Goal: Task Accomplishment & Management: Manage account settings

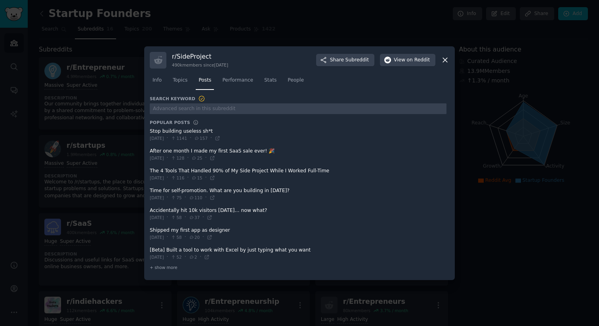
click at [64, 113] on div at bounding box center [299, 163] width 599 height 326
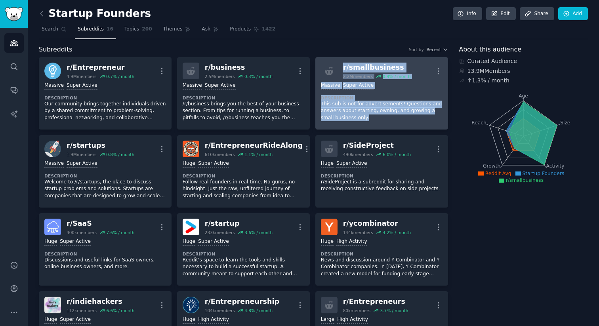
click at [379, 105] on p "This sub is not for advertisements! Questions and answers about starting, ownin…" at bounding box center [382, 111] width 122 height 21
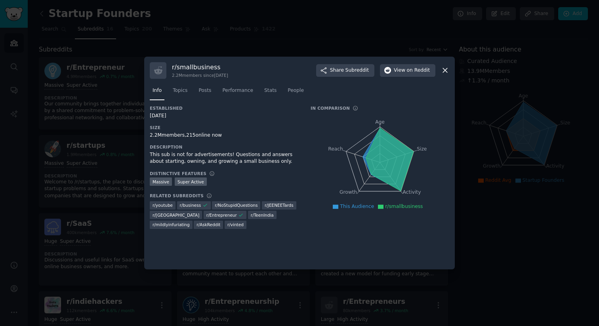
click at [415, 108] on div "In Comparison" at bounding box center [380, 108] width 139 height 6
click at [182, 94] on link "Topics" at bounding box center [180, 92] width 20 height 16
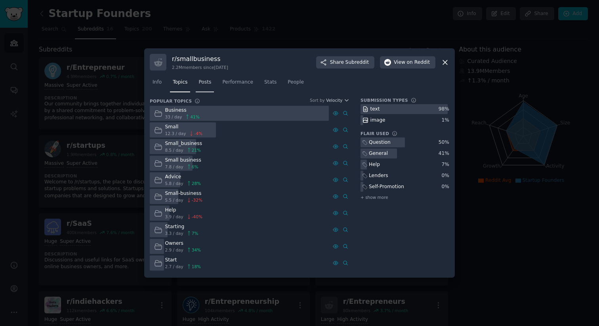
click at [209, 91] on link "Posts" at bounding box center [205, 84] width 18 height 16
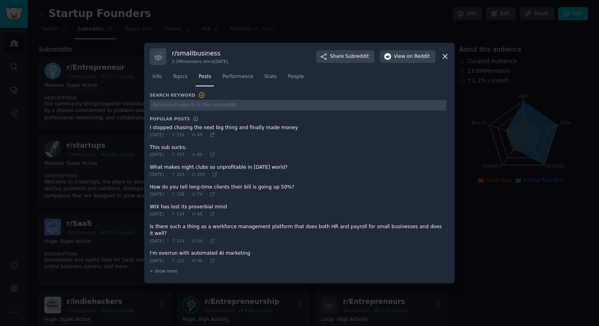
click at [215, 138] on icon at bounding box center [213, 135] width 6 height 6
click at [157, 272] on div "Search Keyword Popular Posts I stopped chasing the next big thing and finally m…" at bounding box center [300, 185] width 300 height 186
click at [160, 268] on span "+ show more" at bounding box center [164, 271] width 28 height 6
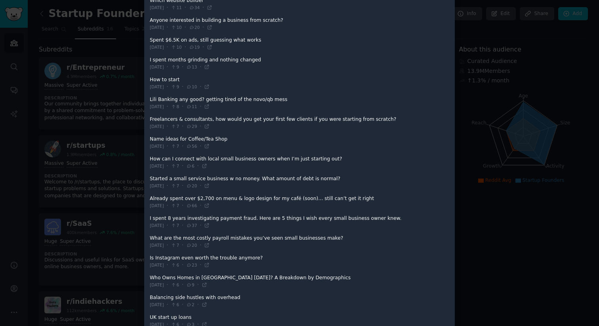
scroll to position [691, 0]
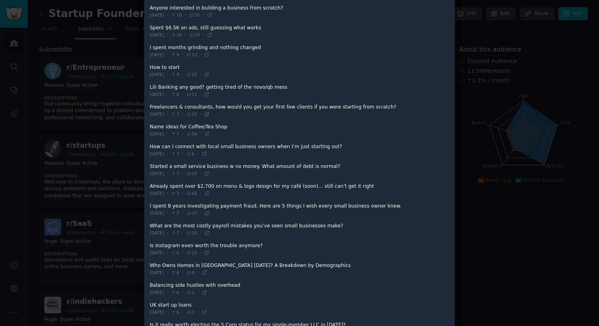
click at [210, 111] on icon at bounding box center [207, 114] width 6 height 6
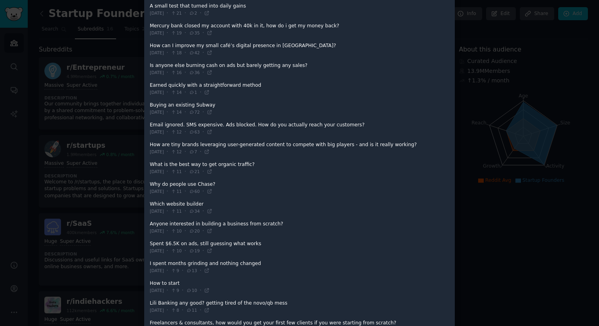
scroll to position [0, 0]
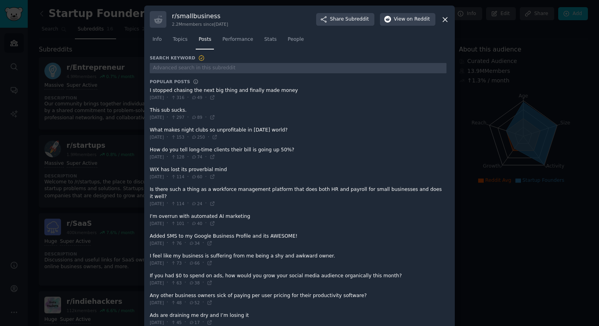
click at [444, 21] on icon at bounding box center [445, 19] width 8 height 8
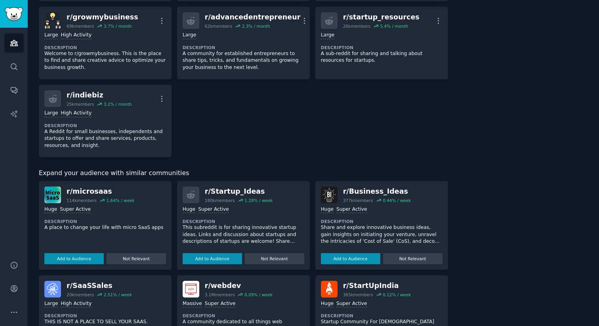
scroll to position [430, 0]
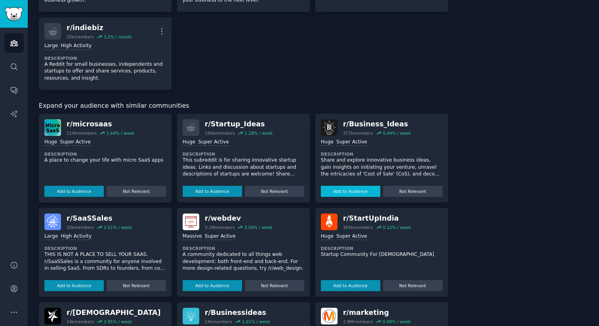
click at [341, 186] on button "Add to Audience" at bounding box center [350, 191] width 59 height 11
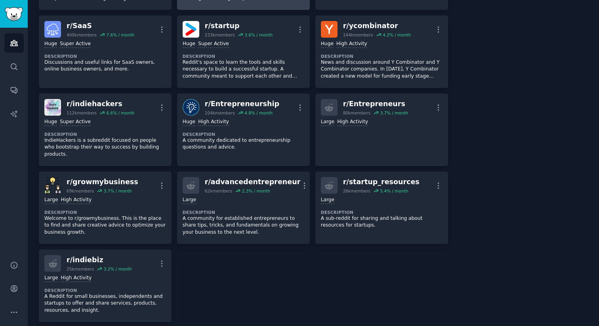
scroll to position [0, 0]
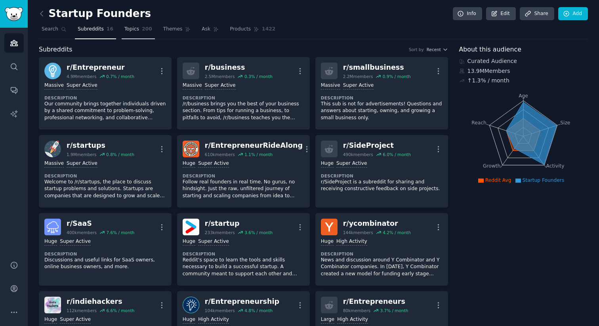
click at [138, 31] on link "Topics 200" at bounding box center [138, 31] width 33 height 16
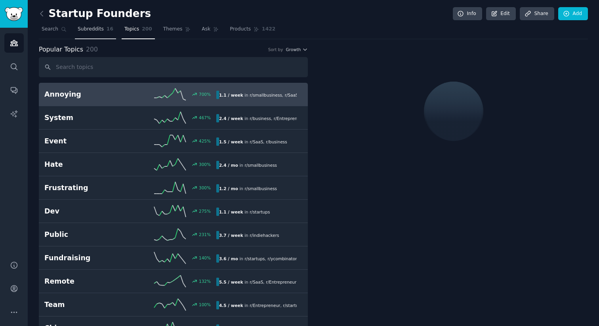
click at [84, 31] on span "Subreddits" at bounding box center [91, 29] width 26 height 7
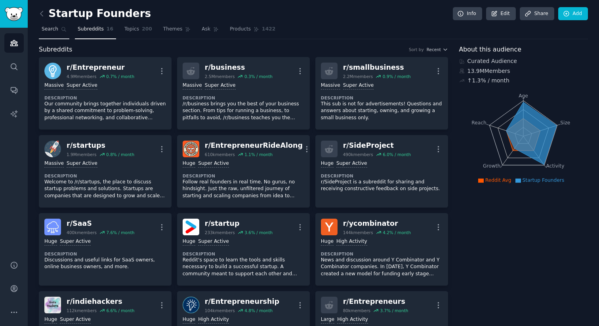
click at [59, 33] on link "Search" at bounding box center [54, 31] width 31 height 16
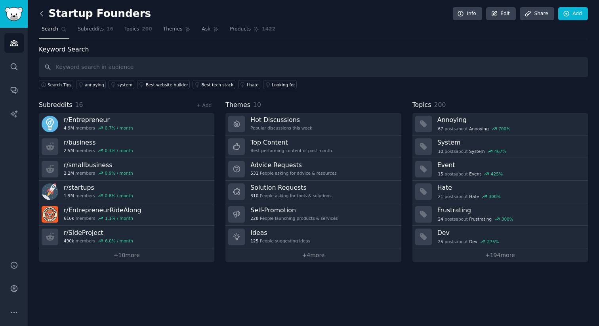
click at [40, 13] on icon at bounding box center [41, 13] width 2 height 5
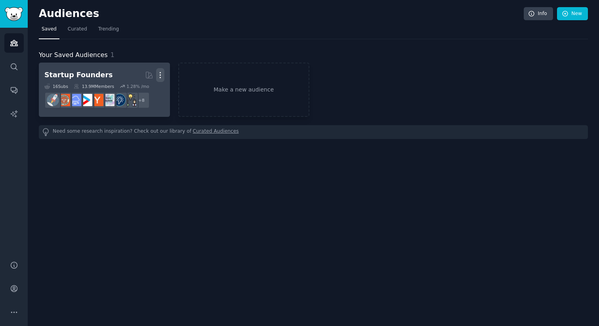
click at [160, 73] on icon "button" at bounding box center [160, 76] width 1 height 6
click at [79, 74] on div "Startup Founders" at bounding box center [78, 75] width 68 height 10
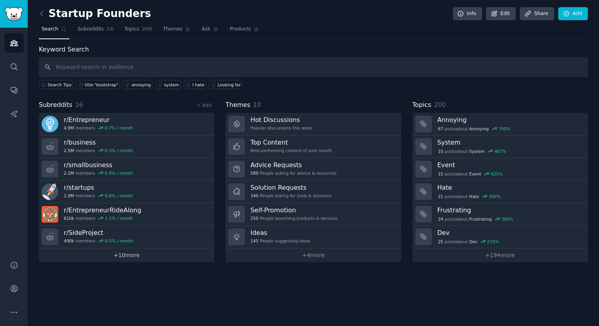
click at [117, 252] on link "+ 10 more" at bounding box center [127, 256] width 176 height 14
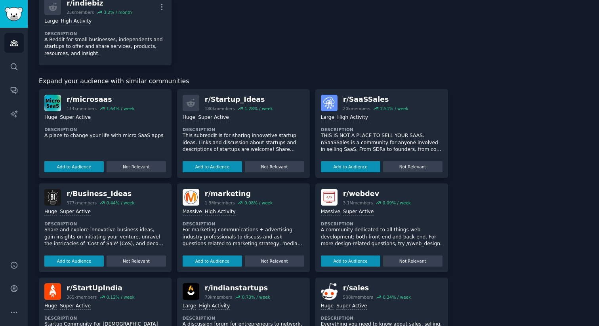
scroll to position [365, 0]
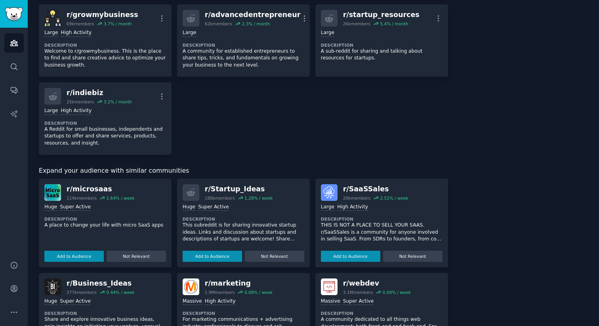
click at [226, 184] on div "r/ Startup_Ideas" at bounding box center [239, 189] width 68 height 10
click at [219, 251] on button "Add to Audience" at bounding box center [212, 256] width 59 height 11
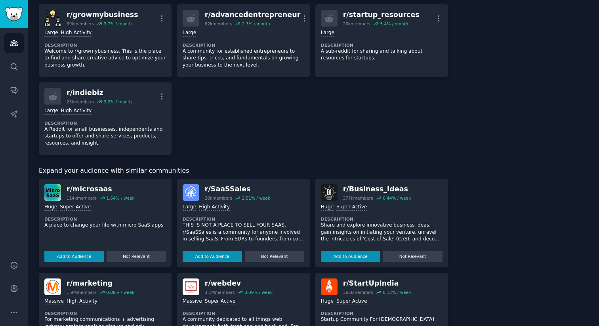
scroll to position [198, 0]
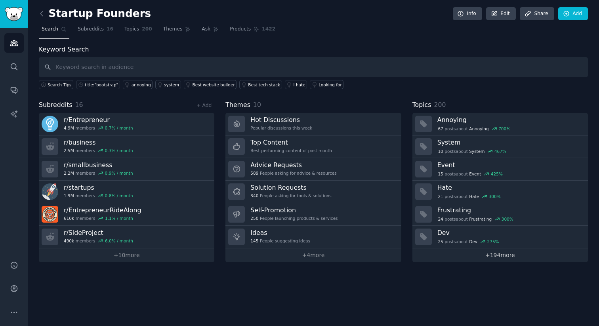
click at [469, 258] on link "+ 194 more" at bounding box center [501, 256] width 176 height 14
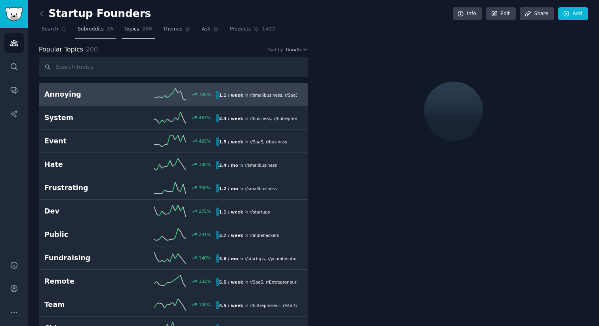
click at [94, 36] on link "Subreddits 16" at bounding box center [95, 31] width 41 height 16
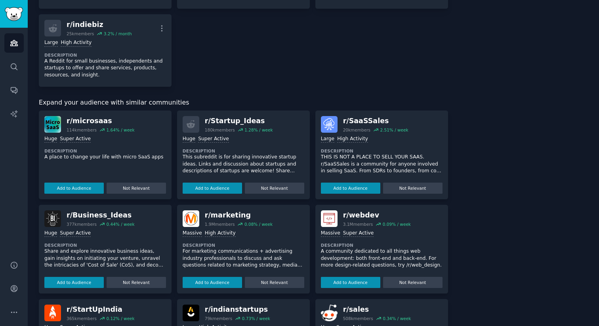
scroll to position [486, 0]
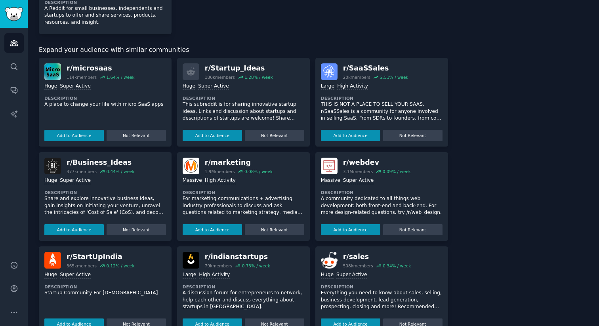
click at [115, 158] on div "r/ Business_Ideas" at bounding box center [101, 163] width 68 height 10
click at [49, 161] on img at bounding box center [52, 166] width 17 height 17
click at [75, 158] on div "r/ Business_Ideas" at bounding box center [101, 163] width 68 height 10
click at [69, 158] on div "r/ Business_Ideas" at bounding box center [101, 163] width 68 height 10
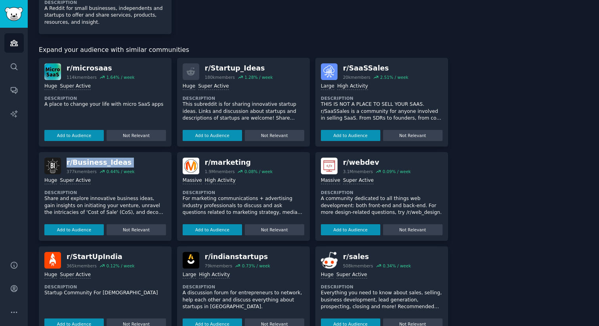
click at [69, 158] on div "r/ Business_Ideas" at bounding box center [101, 163] width 68 height 10
click at [96, 205] on p "Share and explore innovative business ideas, gain insights on initiating your v…" at bounding box center [105, 205] width 122 height 21
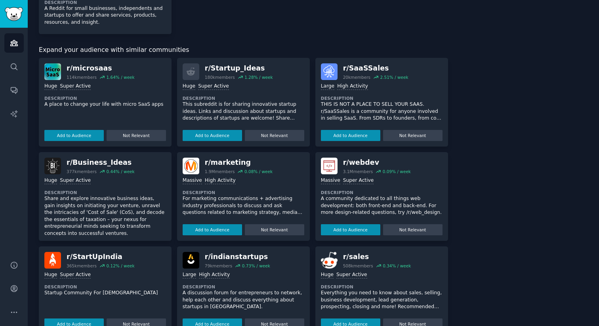
scroll to position [18, 0]
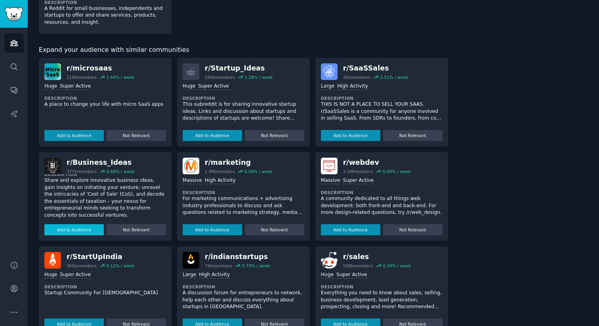
click at [83, 224] on button "Add to Audience" at bounding box center [73, 229] width 59 height 11
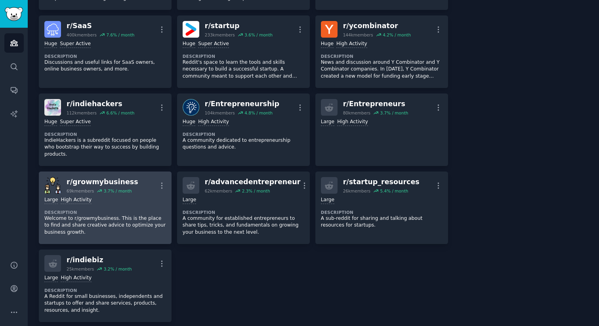
scroll to position [0, 0]
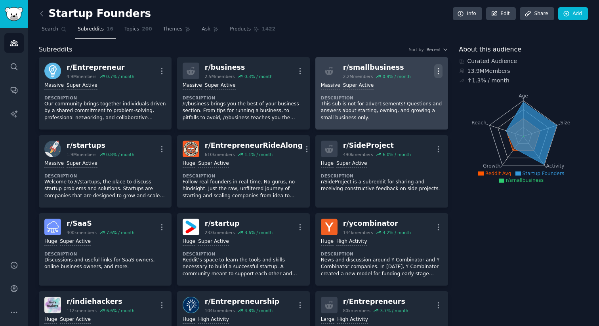
click at [436, 70] on icon "button" at bounding box center [439, 71] width 8 height 8
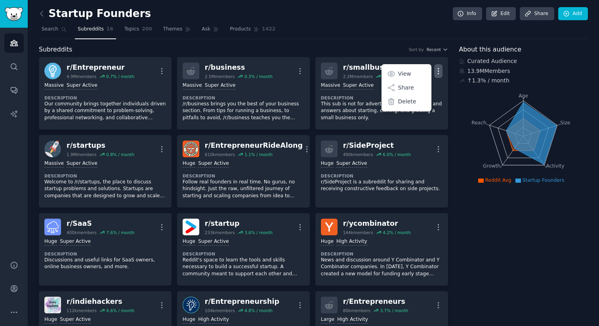
click at [457, 163] on div "Subreddits Sort by Recent r/ Entrepreneur 4.9M members 0.7 % / month More Massi…" at bounding box center [314, 283] width 550 height 476
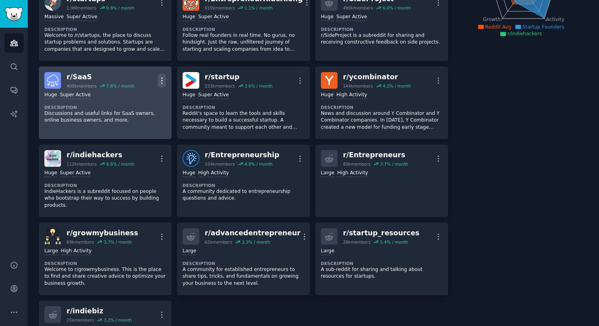
scroll to position [198, 0]
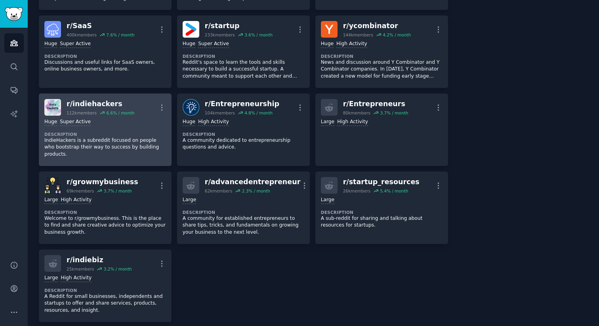
click at [141, 119] on div "Huge Super Active" at bounding box center [105, 123] width 122 height 8
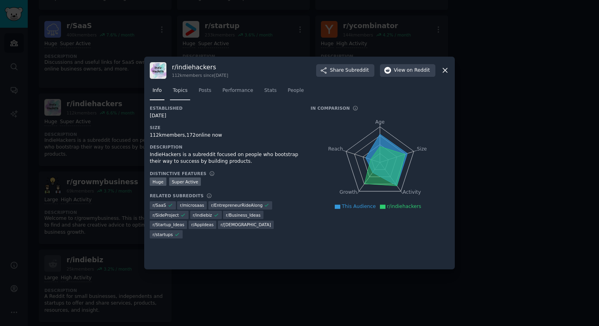
click at [182, 93] on span "Topics" at bounding box center [180, 90] width 15 height 7
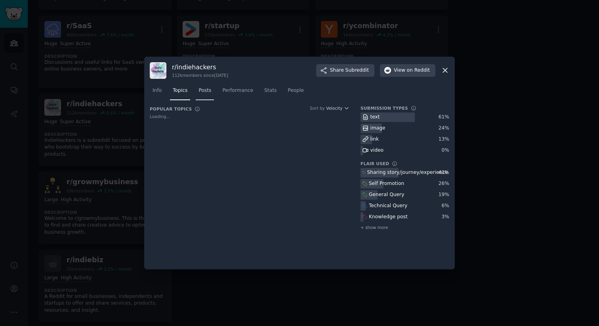
click at [204, 93] on span "Posts" at bounding box center [205, 90] width 13 height 7
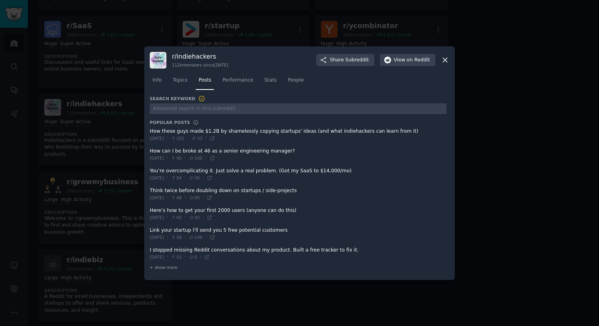
click at [247, 120] on dt "Popular Posts" at bounding box center [298, 123] width 297 height 6
click at [213, 218] on icon at bounding box center [210, 218] width 6 height 6
